Goal: Information Seeking & Learning: Learn about a topic

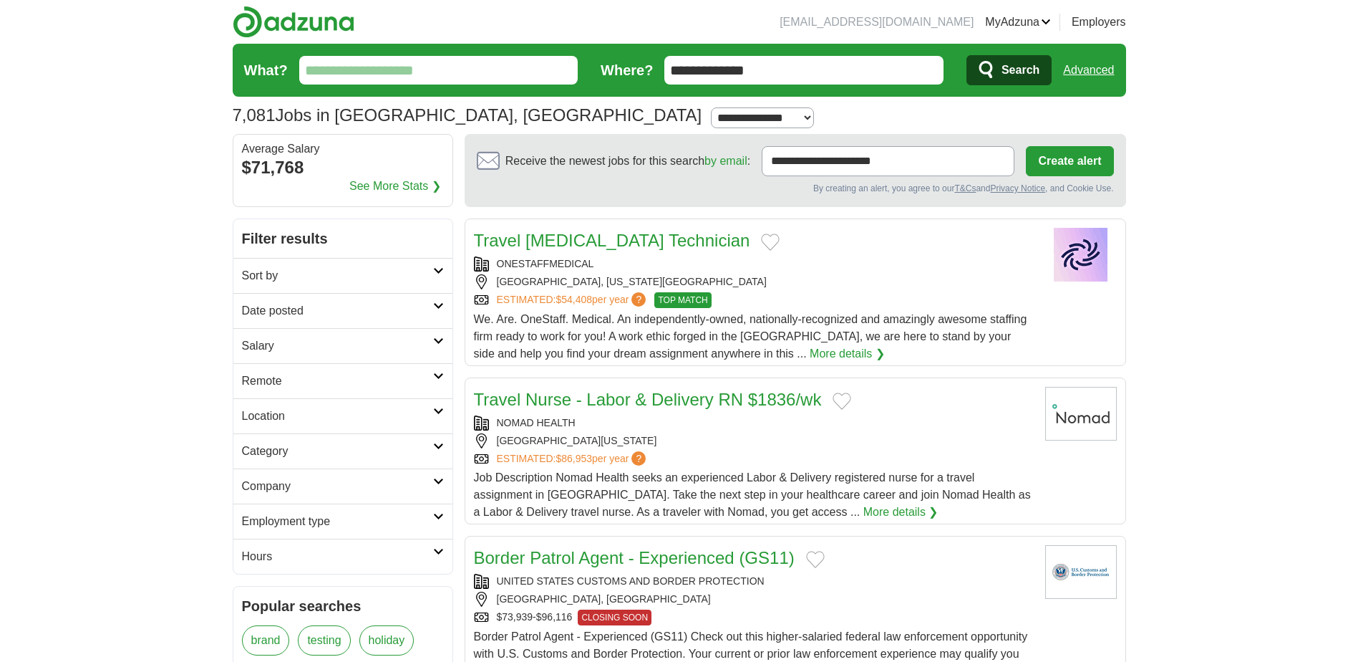
click at [539, 67] on input "What?" at bounding box center [438, 70] width 279 height 29
type input "*"
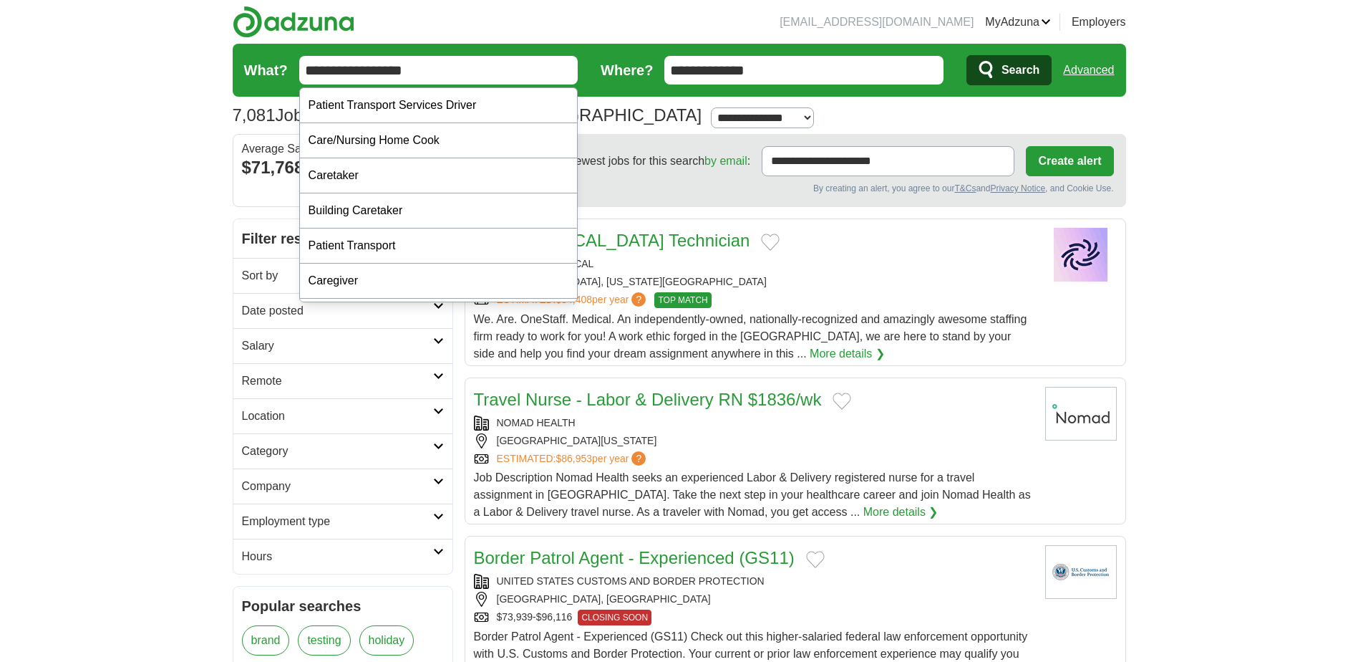
type input "**********"
click at [967, 55] on button "Search" at bounding box center [1009, 70] width 85 height 30
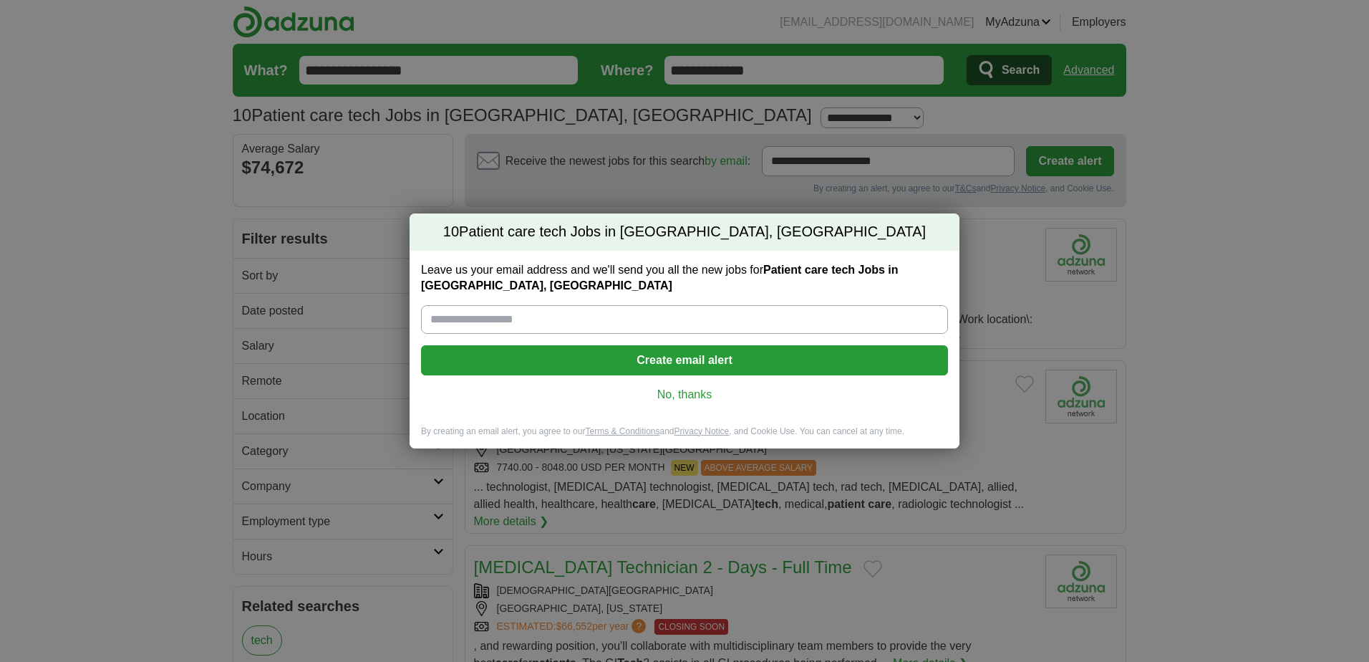
click at [687, 393] on link "No, thanks" at bounding box center [684, 395] width 504 height 16
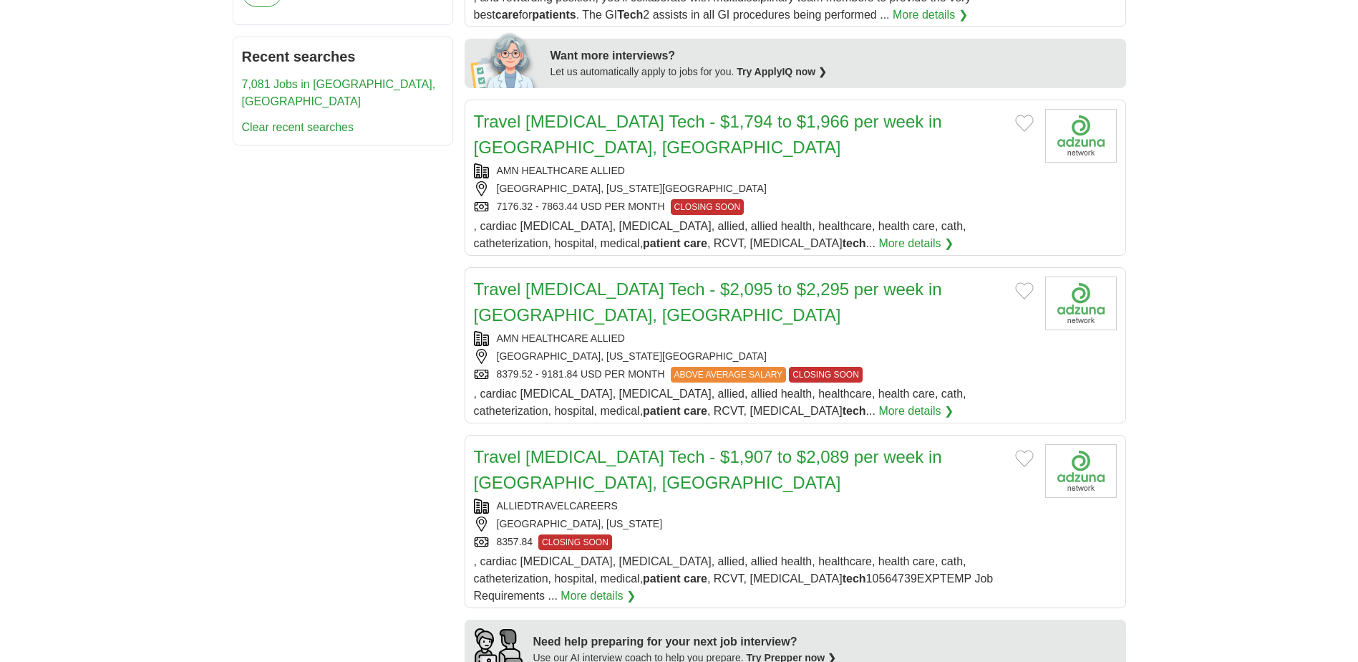
scroll to position [716, 0]
